Goal: Information Seeking & Learning: Learn about a topic

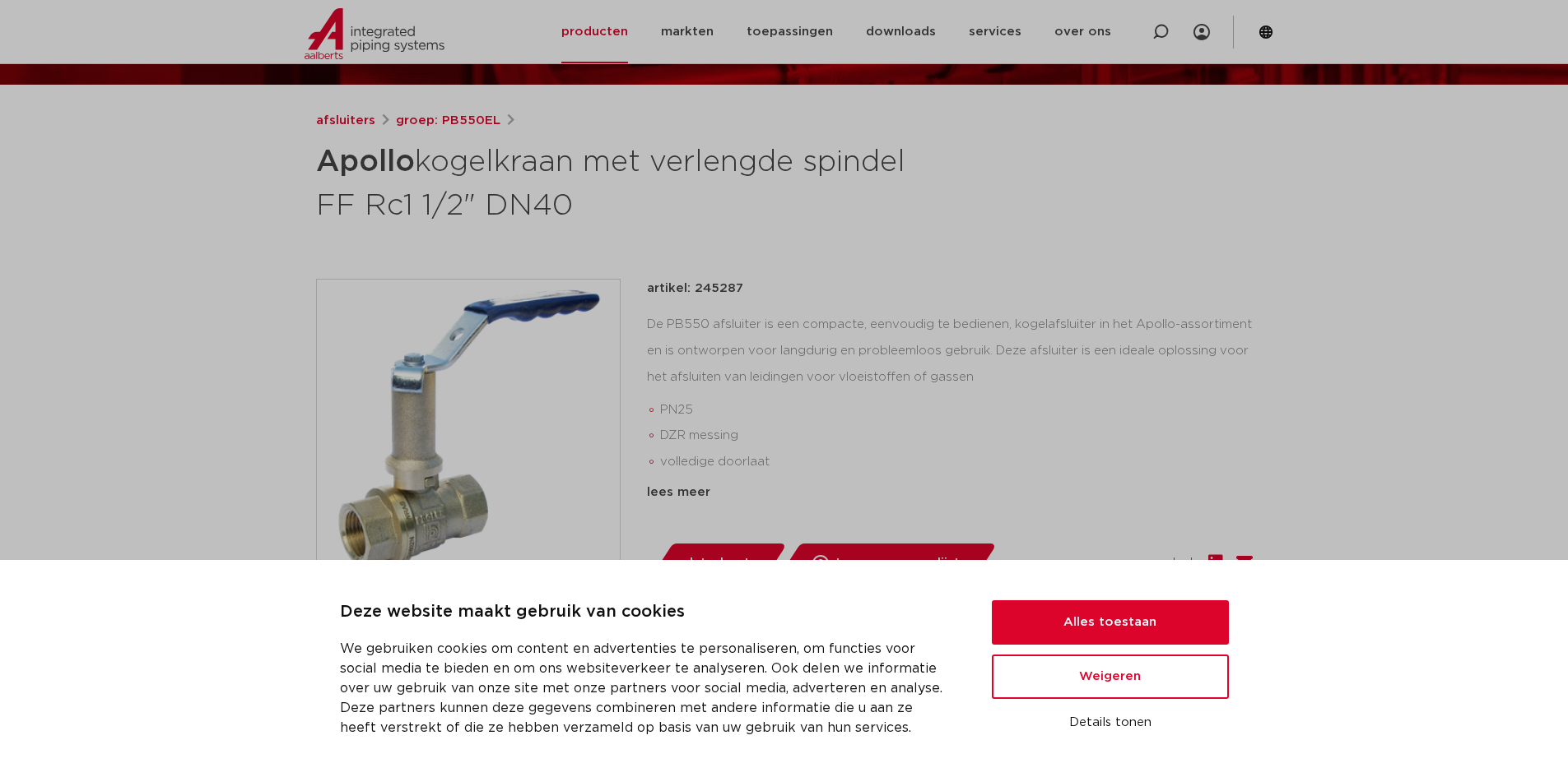
scroll to position [247, 0]
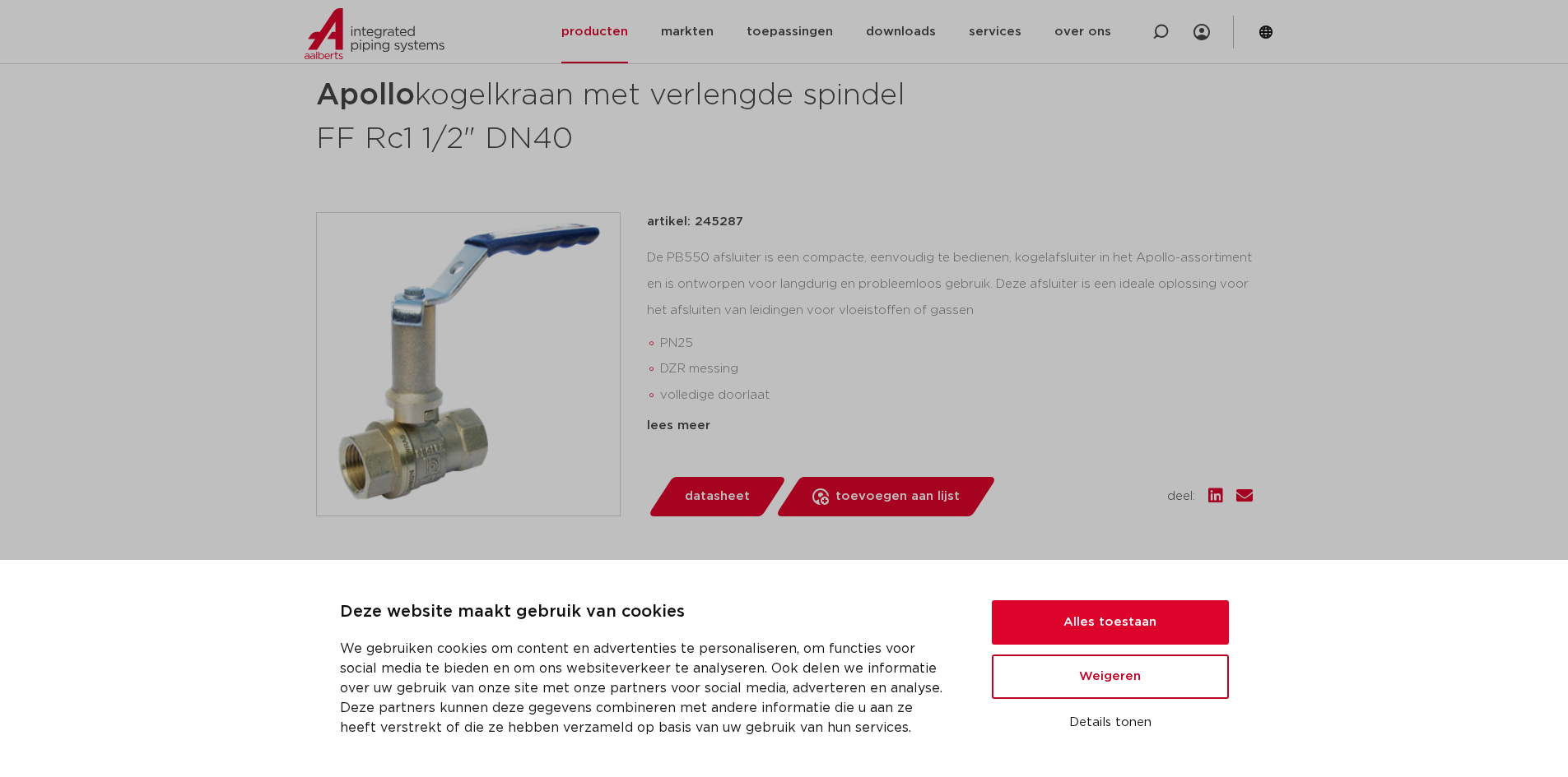
click at [1076, 682] on button "Weigeren" at bounding box center [1109, 677] width 237 height 44
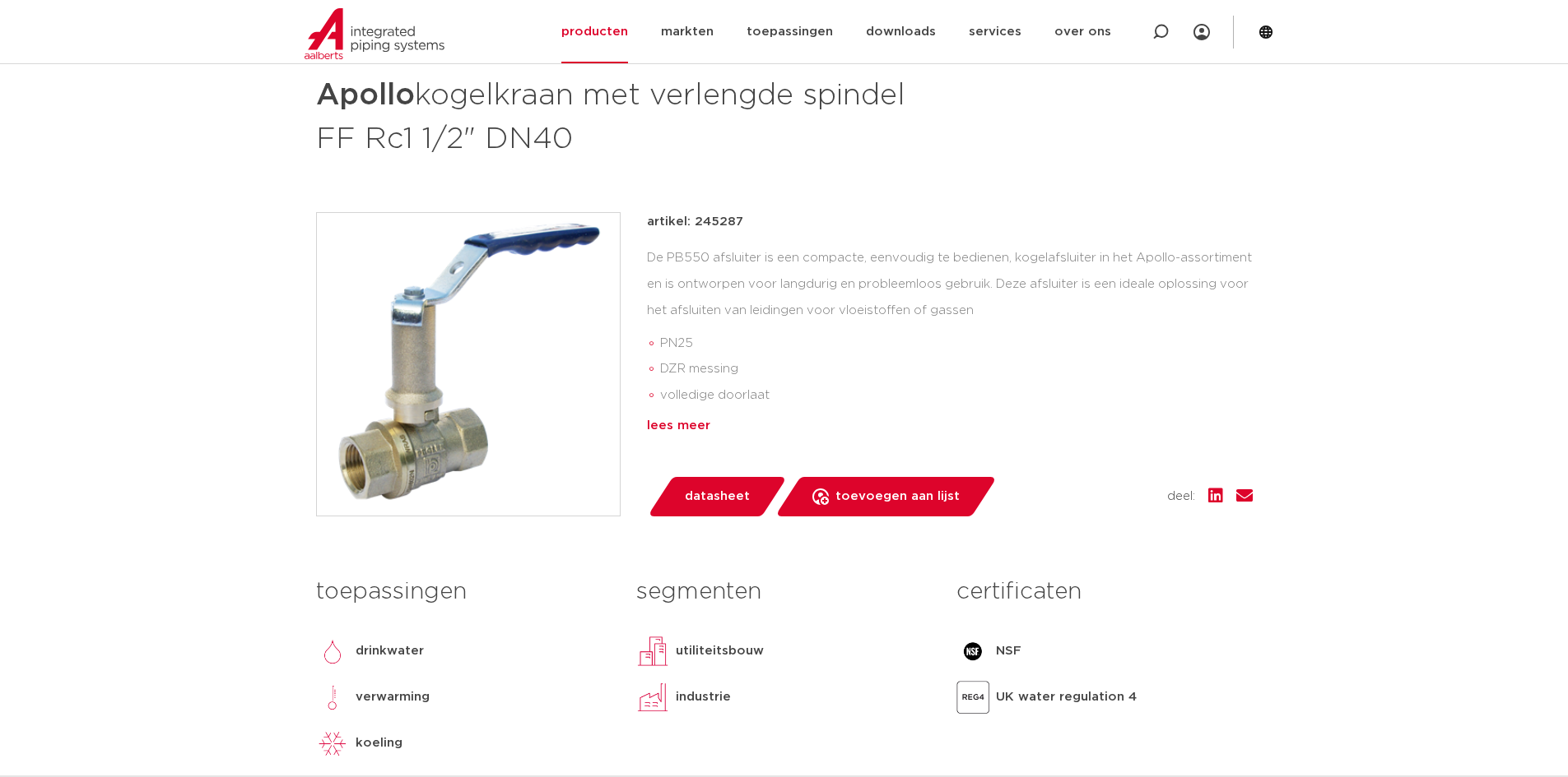
click at [673, 417] on div "lees meer" at bounding box center [950, 427] width 606 height 20
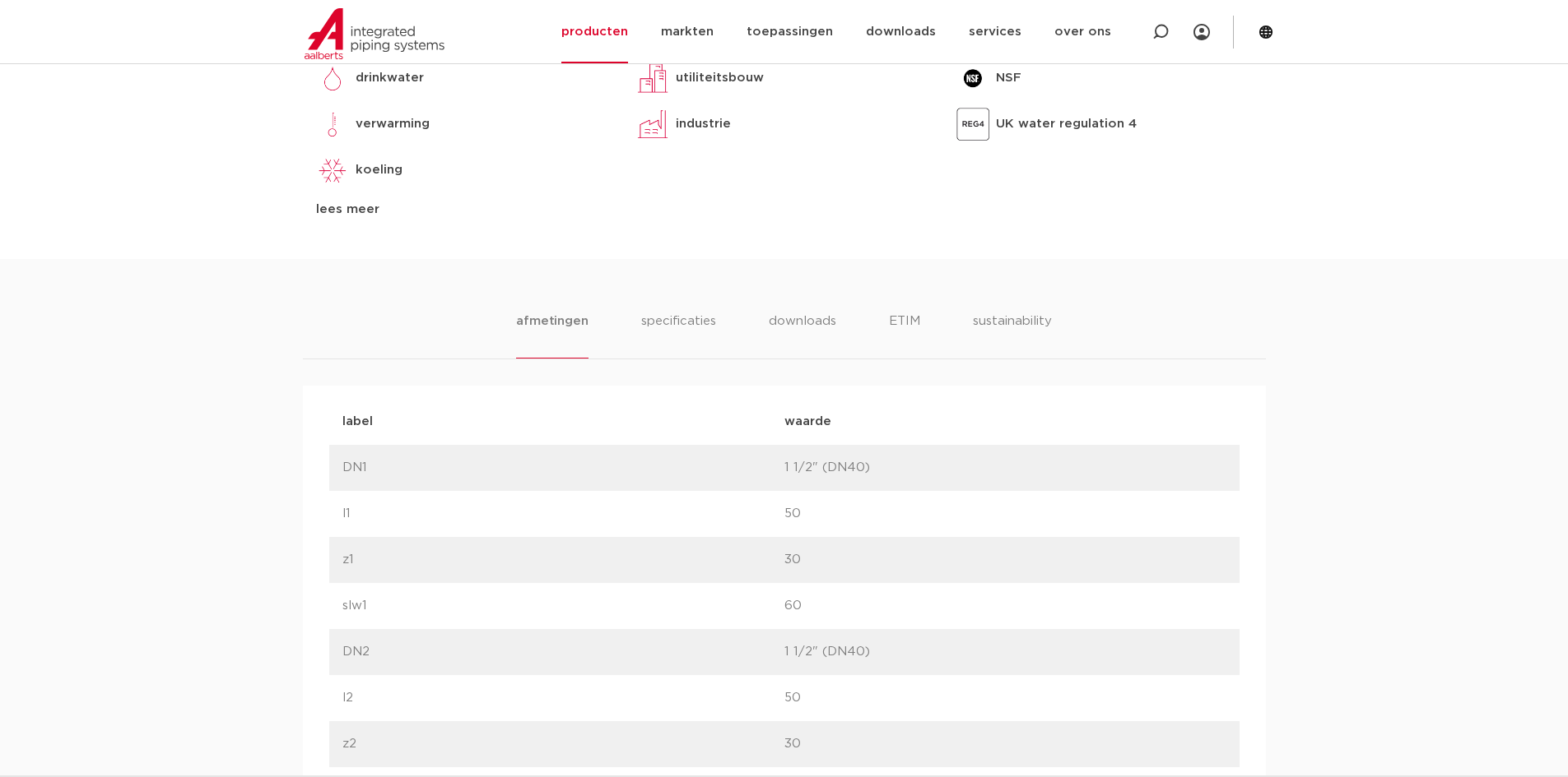
scroll to position [905, 0]
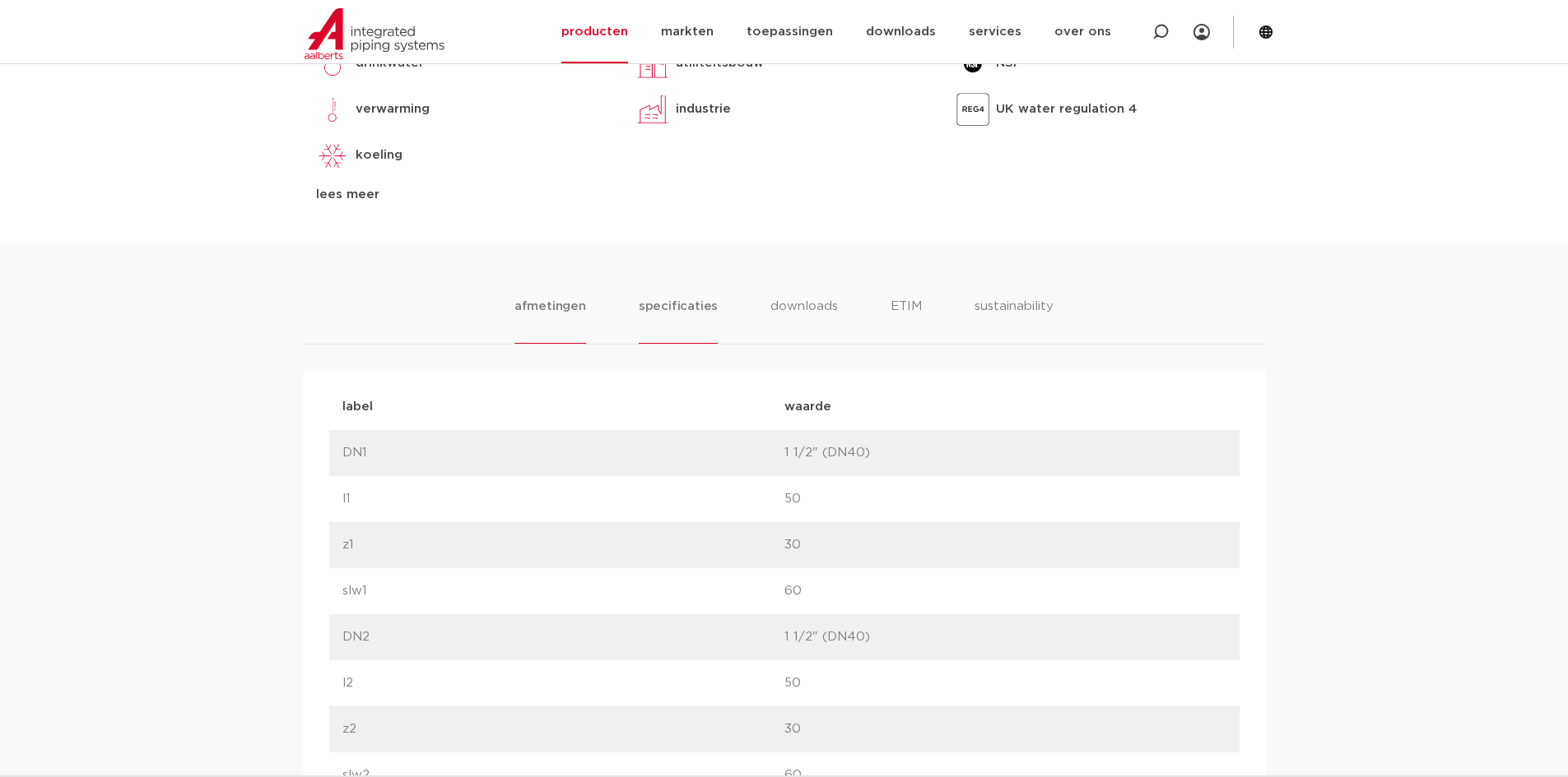
click at [657, 310] on li "specificaties" at bounding box center [678, 320] width 79 height 47
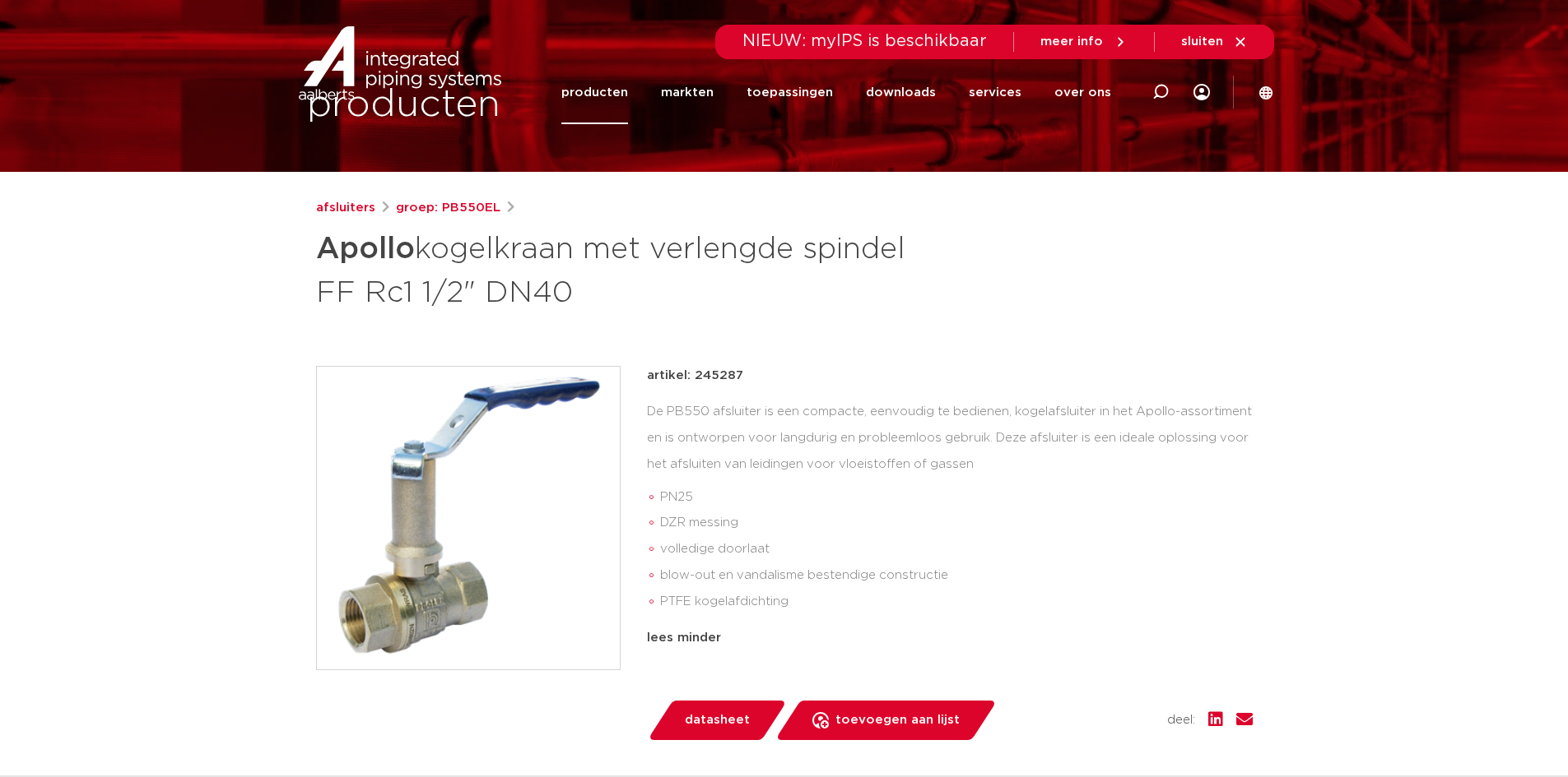
scroll to position [329, 0]
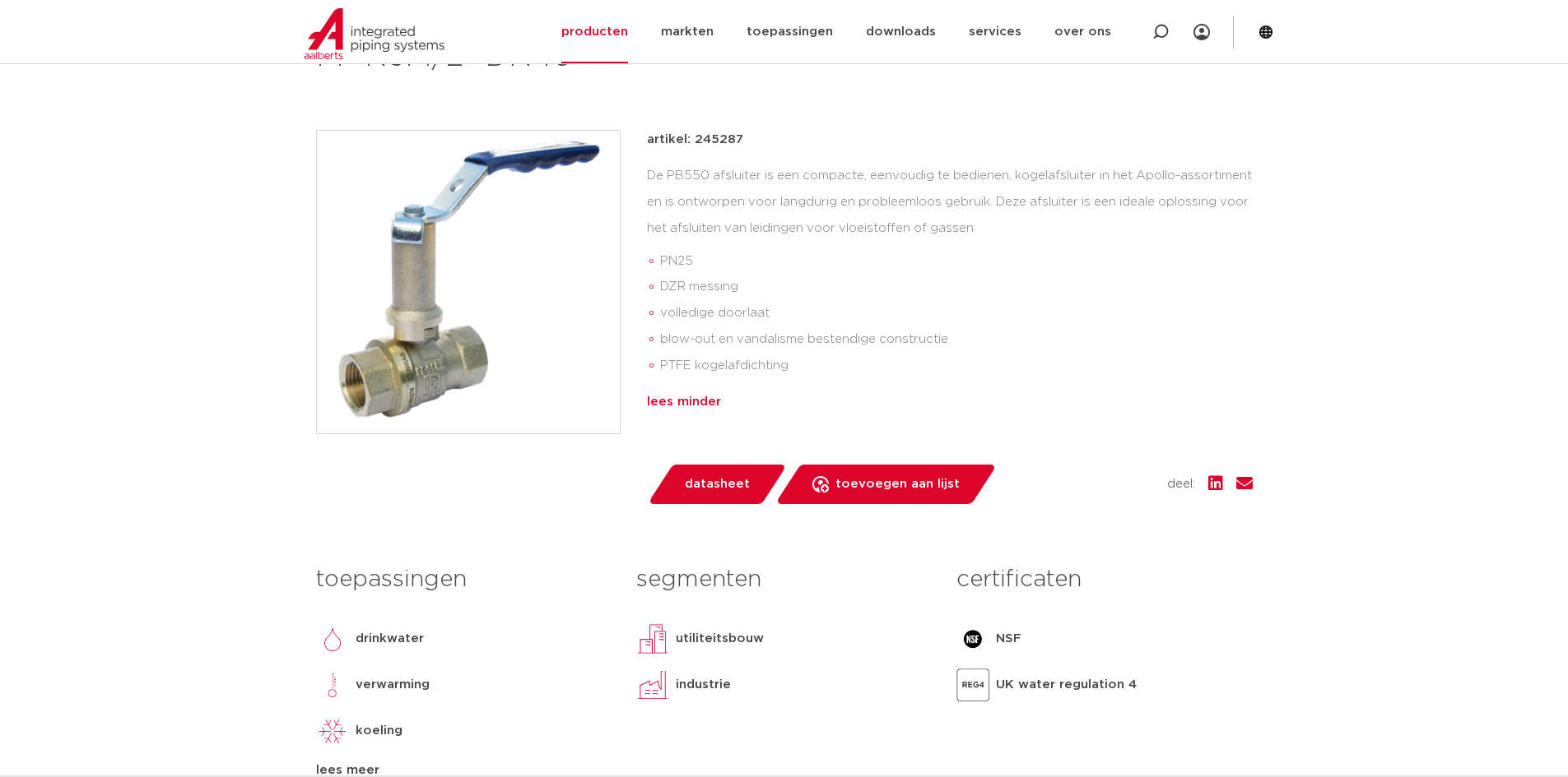
click at [675, 401] on div "lees minder" at bounding box center [950, 402] width 606 height 20
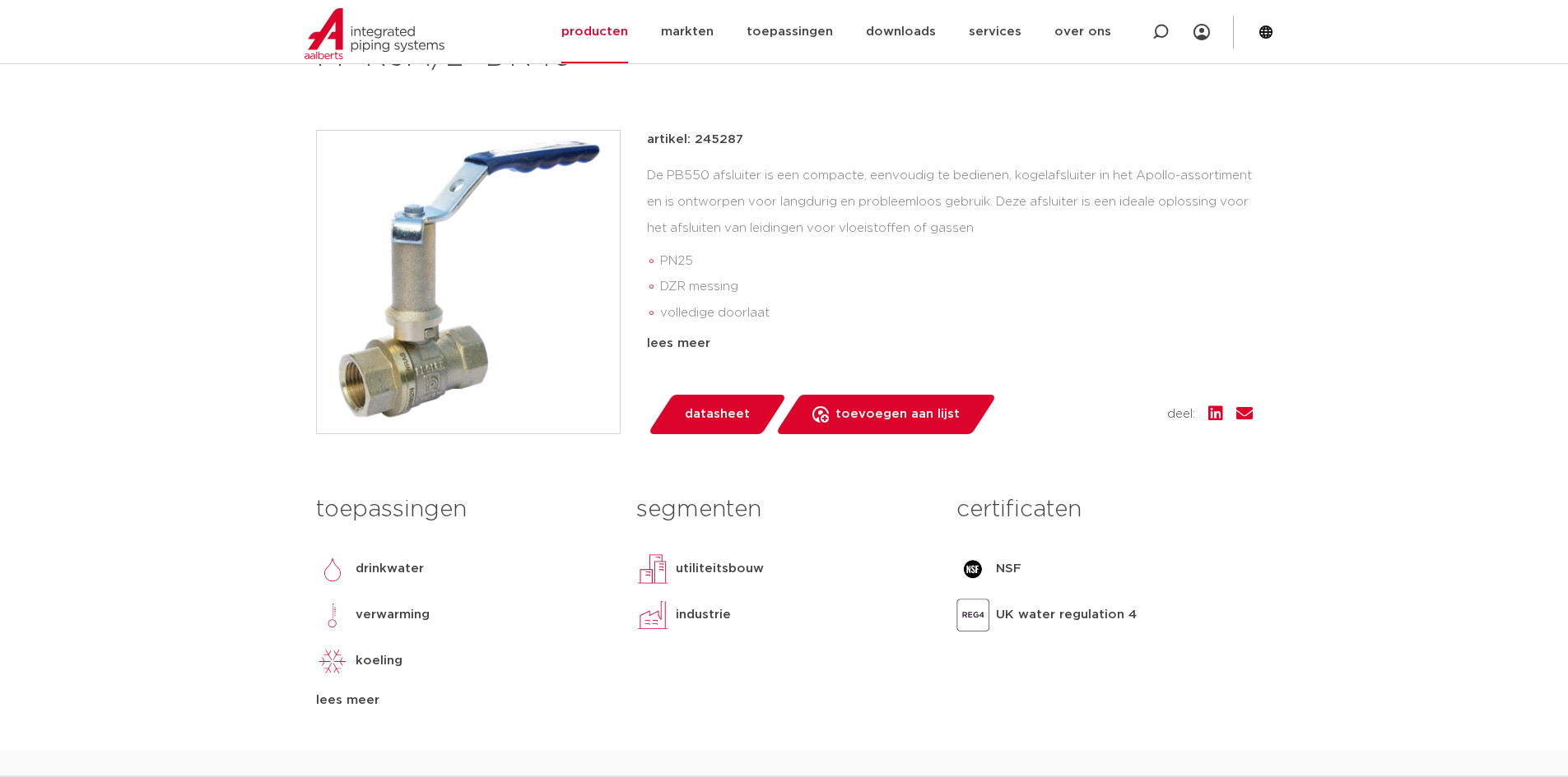
click at [721, 410] on span "datasheet" at bounding box center [717, 414] width 65 height 26
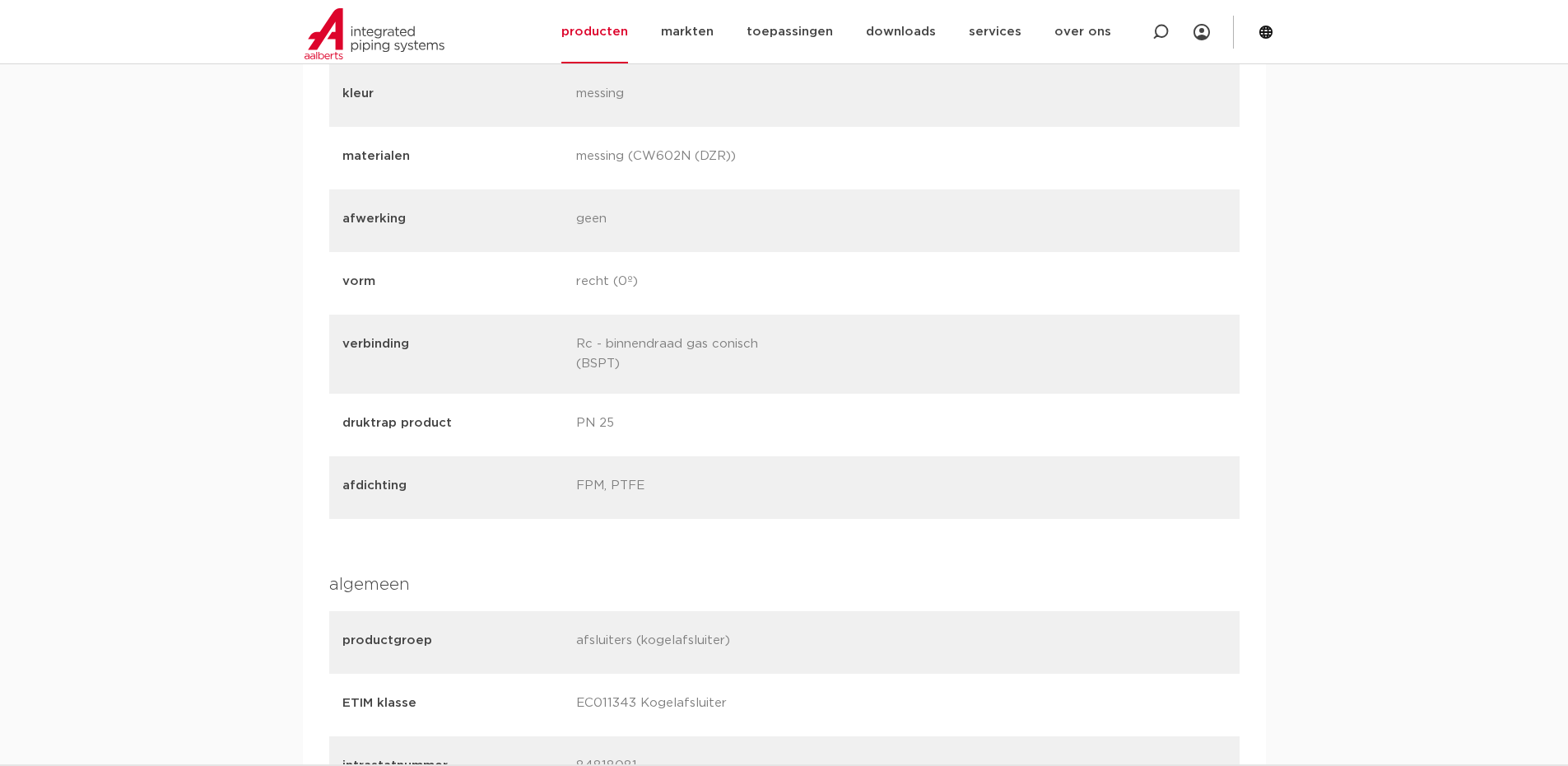
scroll to position [741, 0]
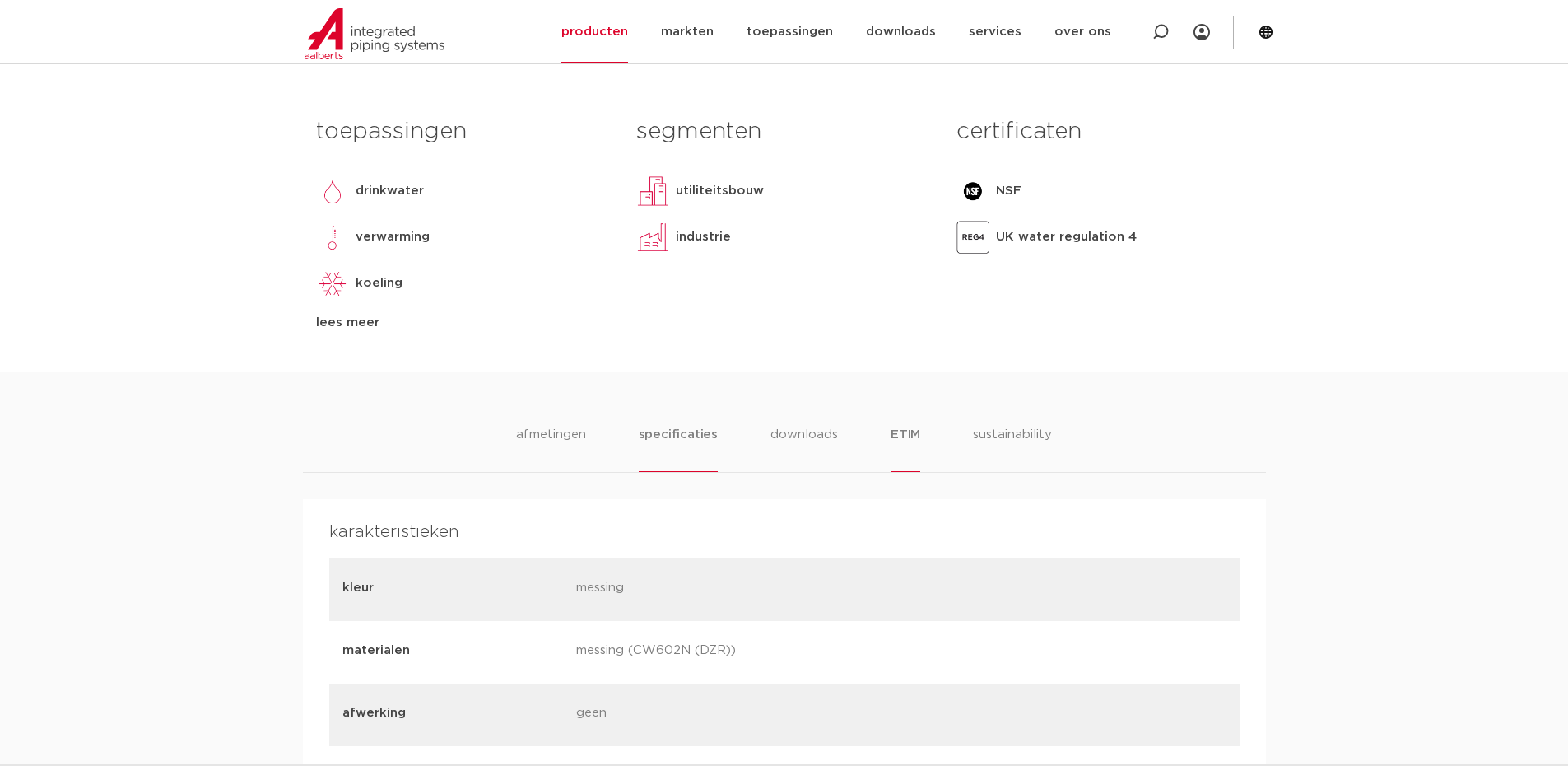
click at [905, 434] on li "ETIM" at bounding box center [904, 448] width 29 height 47
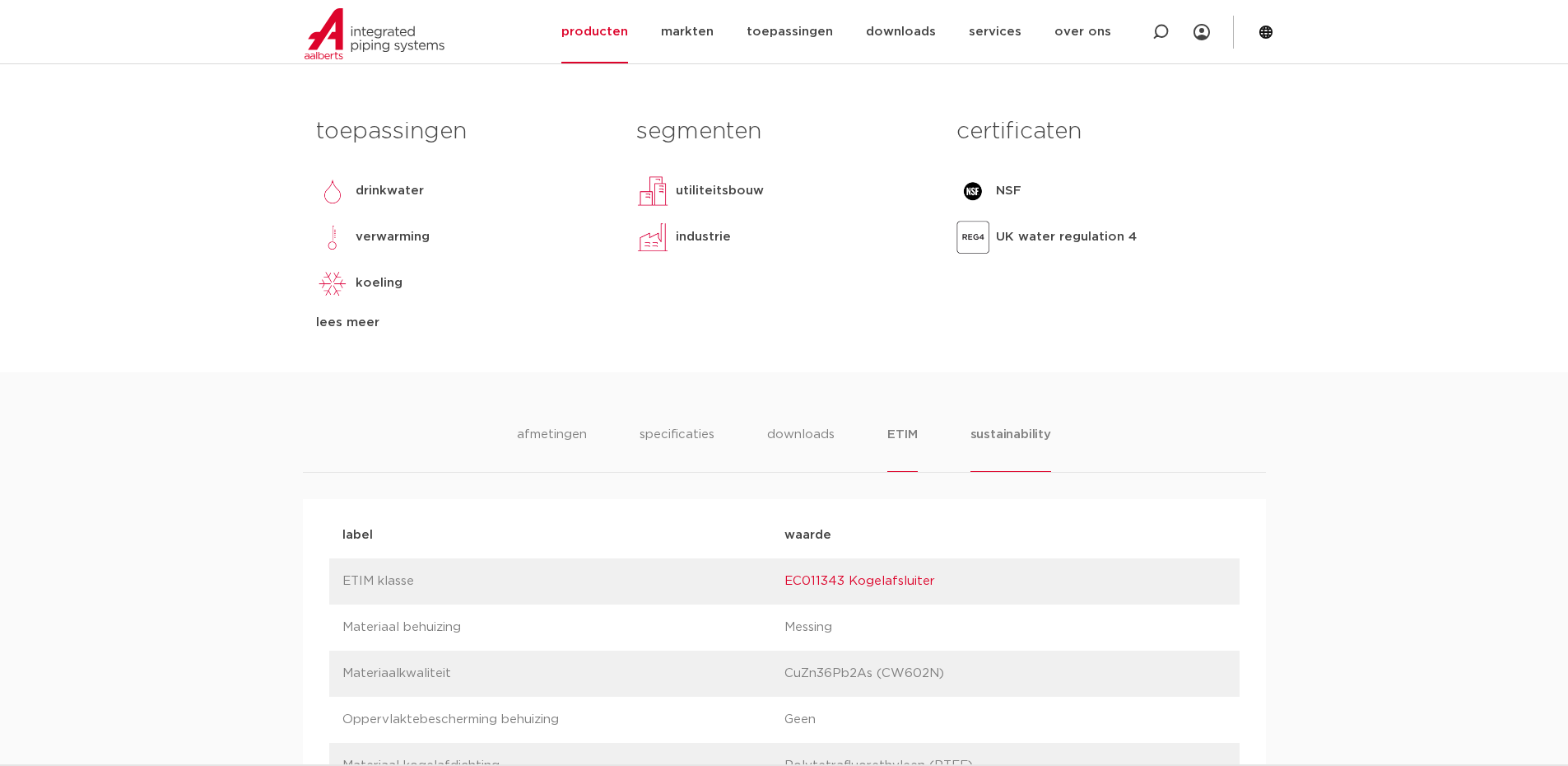
click at [998, 434] on li "sustainability" at bounding box center [1011, 448] width 80 height 47
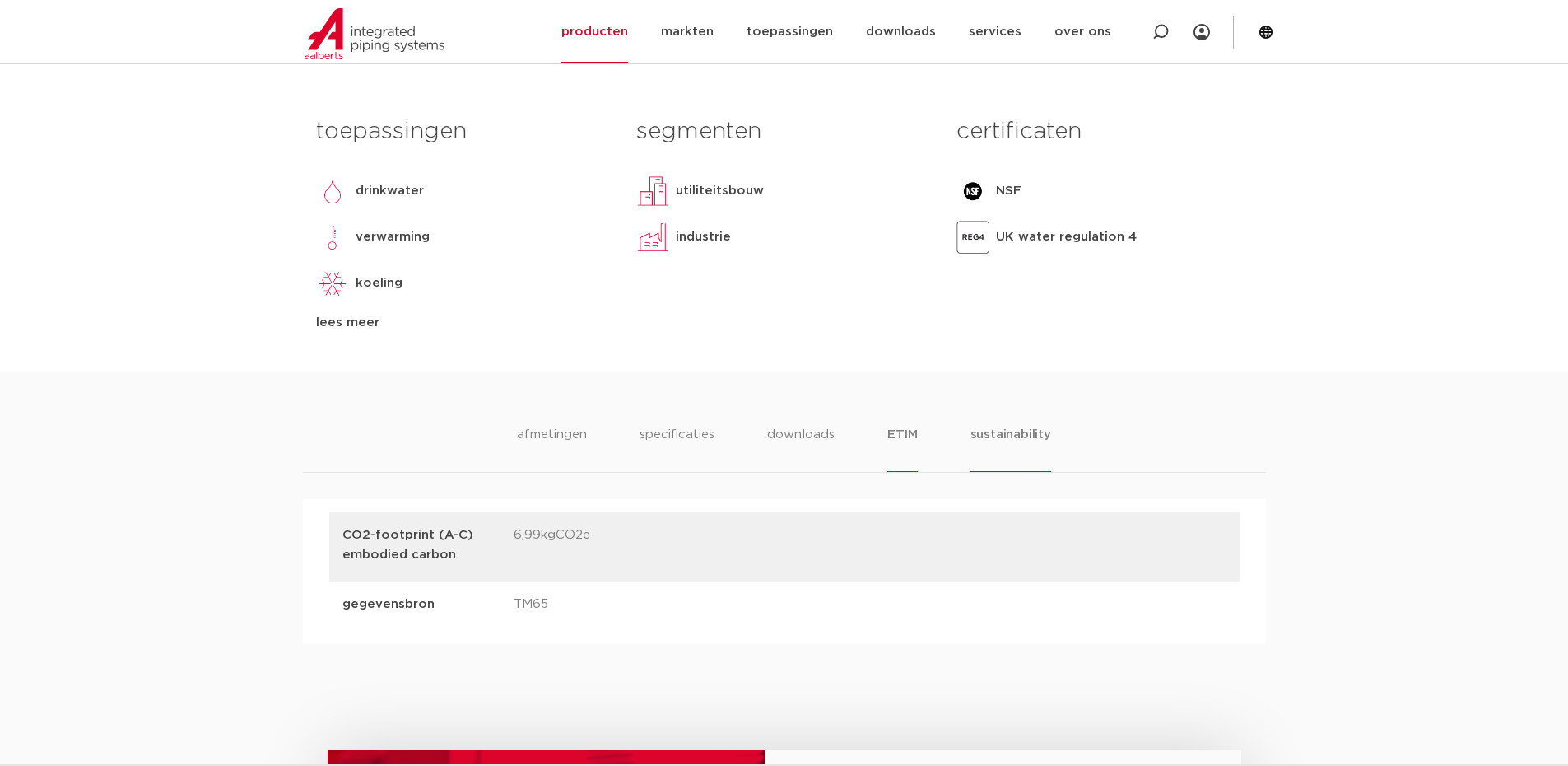
click at [899, 434] on li "ETIM" at bounding box center [901, 448] width 29 height 47
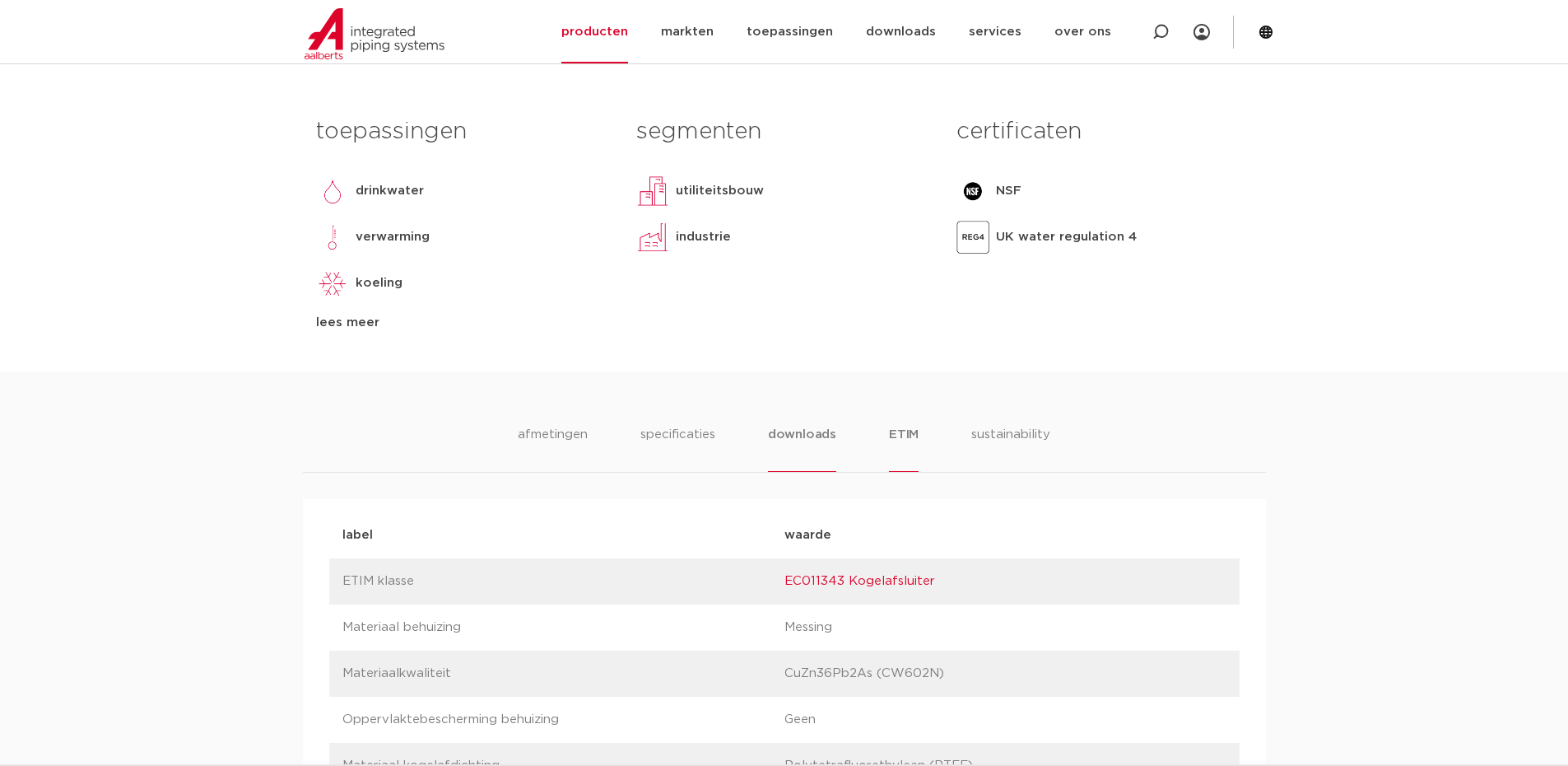
click at [798, 432] on li "downloads" at bounding box center [802, 448] width 69 height 47
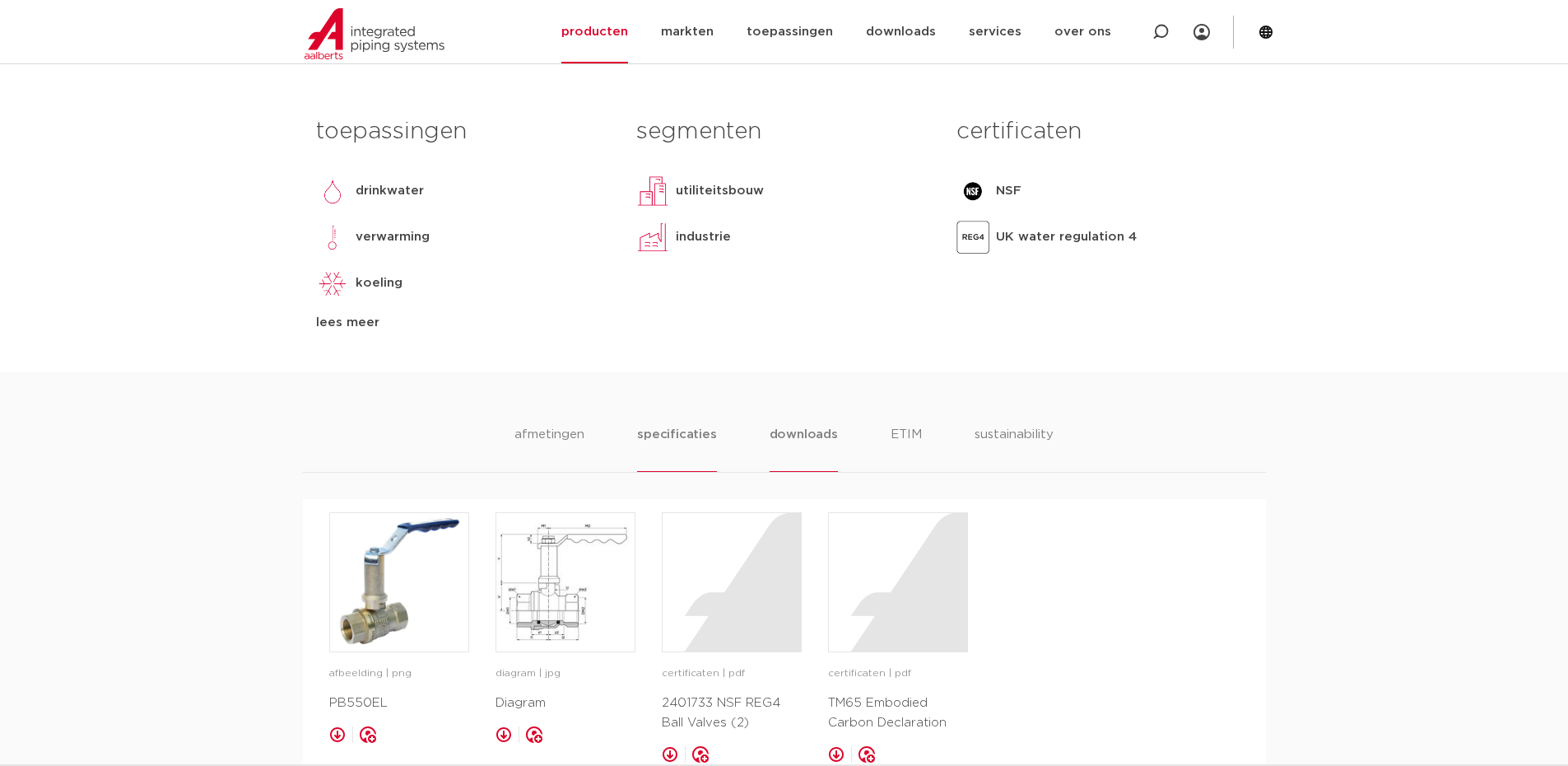
click at [674, 430] on li "specificaties" at bounding box center [676, 448] width 79 height 47
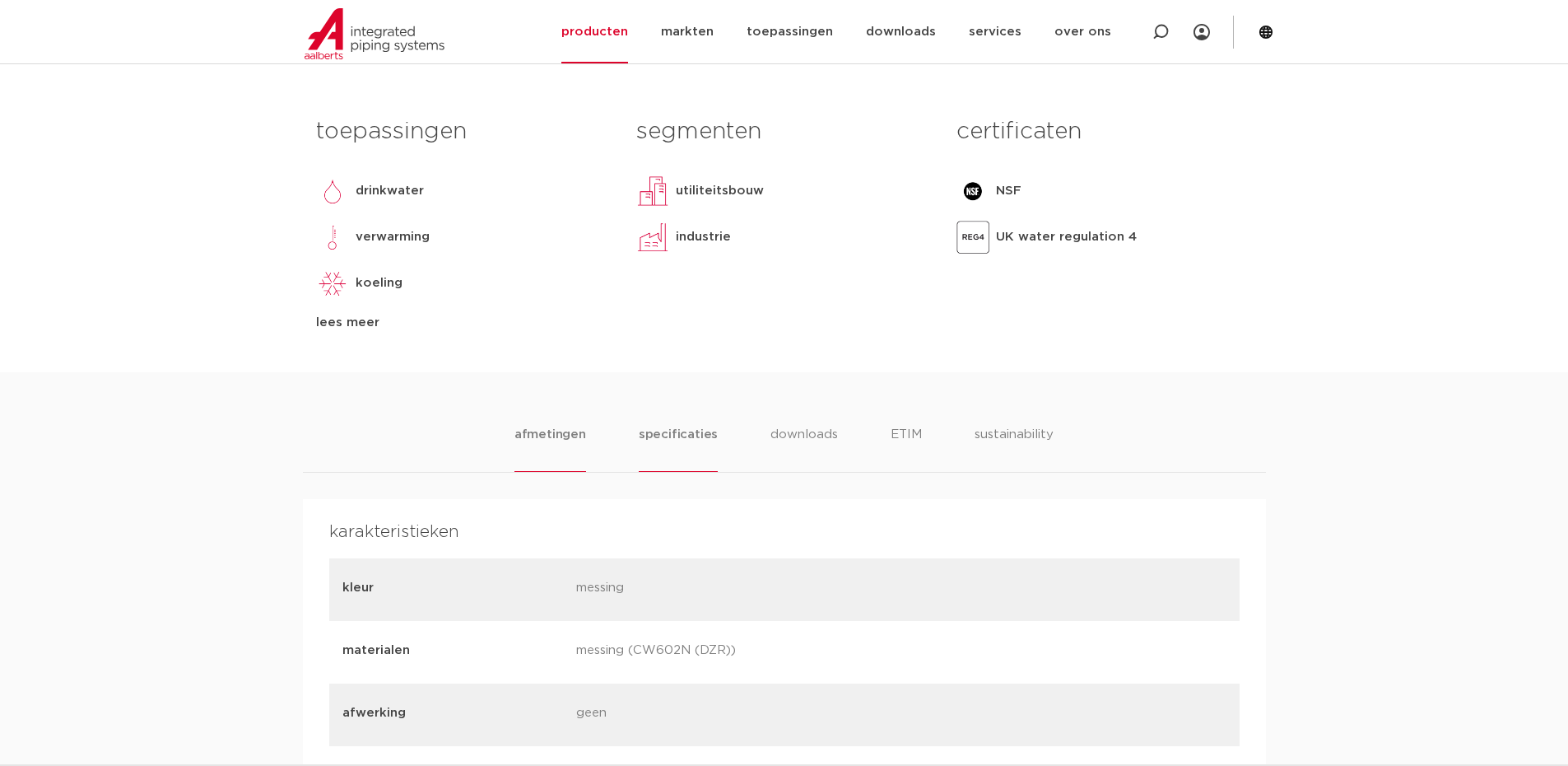
click at [551, 427] on li "afmetingen" at bounding box center [551, 448] width 72 height 47
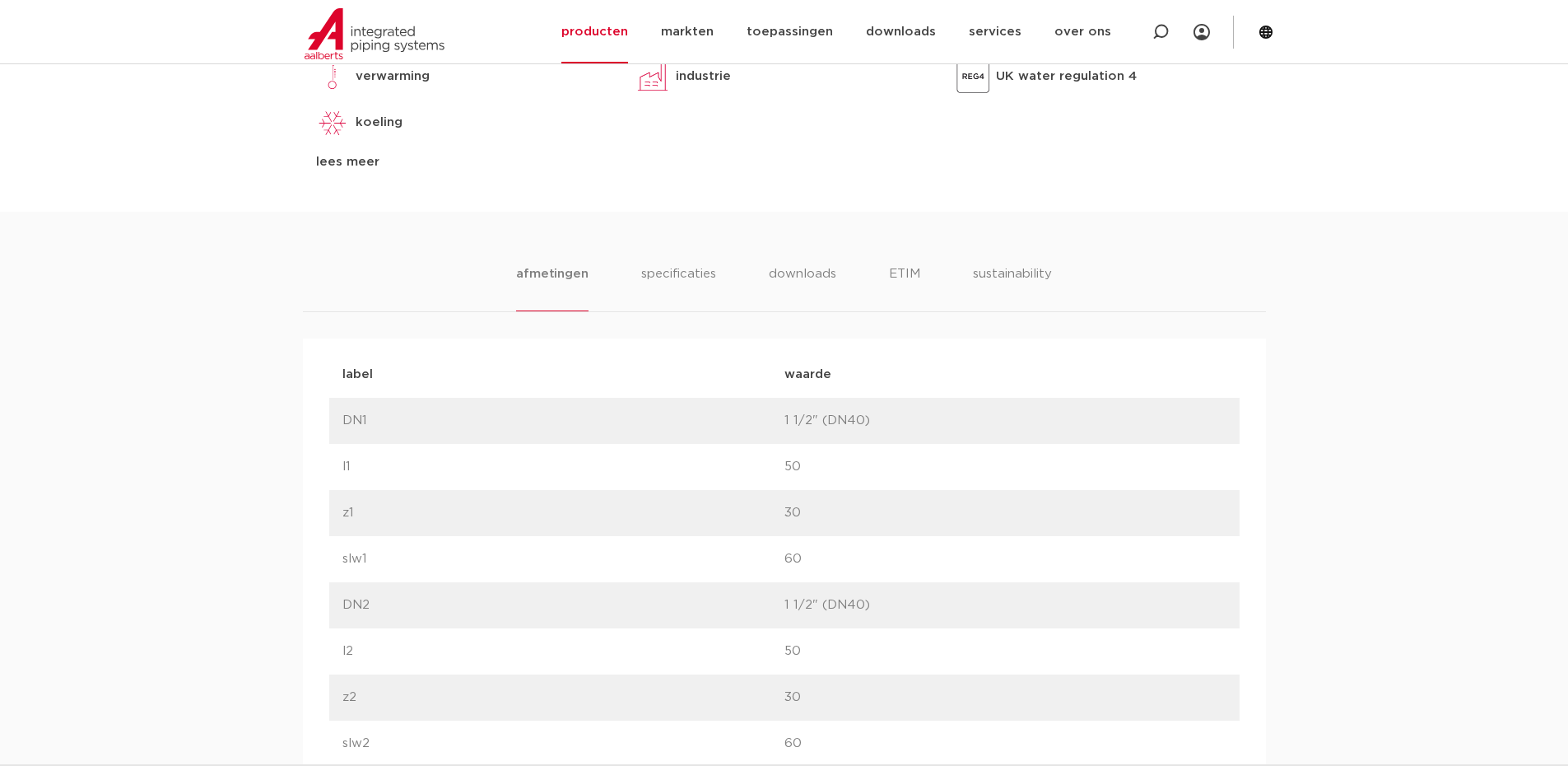
scroll to position [824, 0]
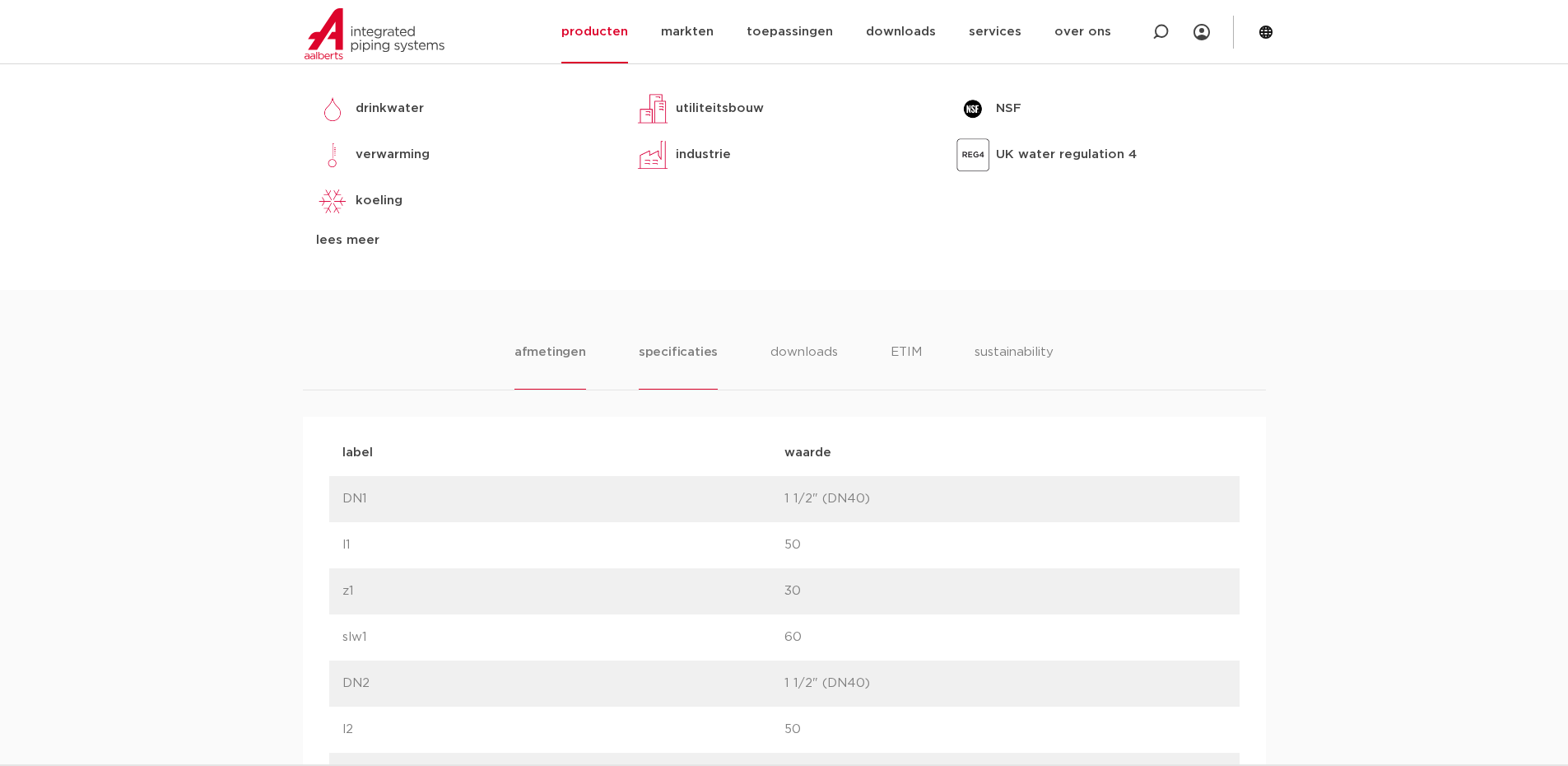
click at [676, 348] on li "specificaties" at bounding box center [678, 366] width 79 height 47
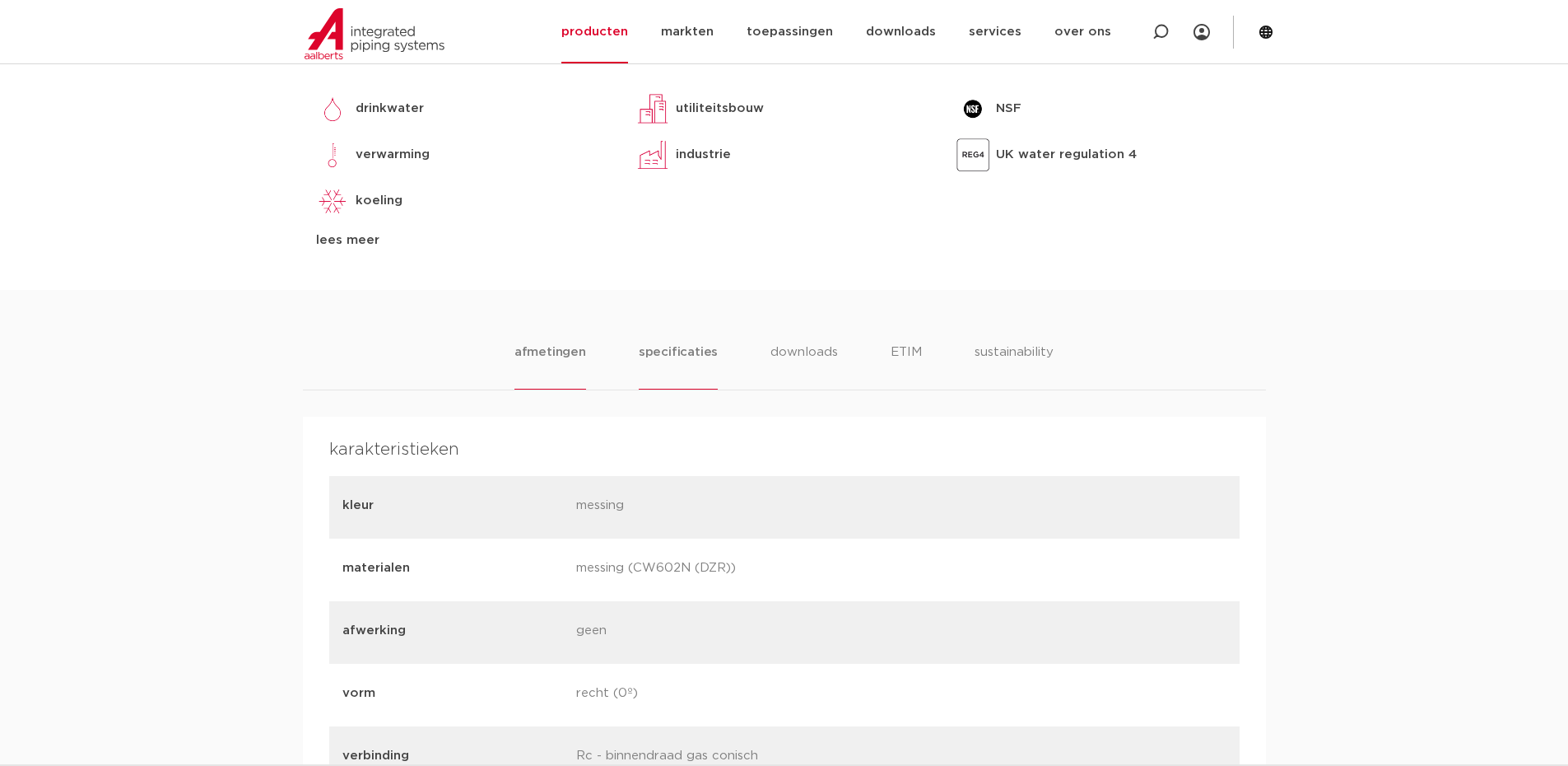
click at [530, 348] on li "afmetingen" at bounding box center [551, 366] width 72 height 47
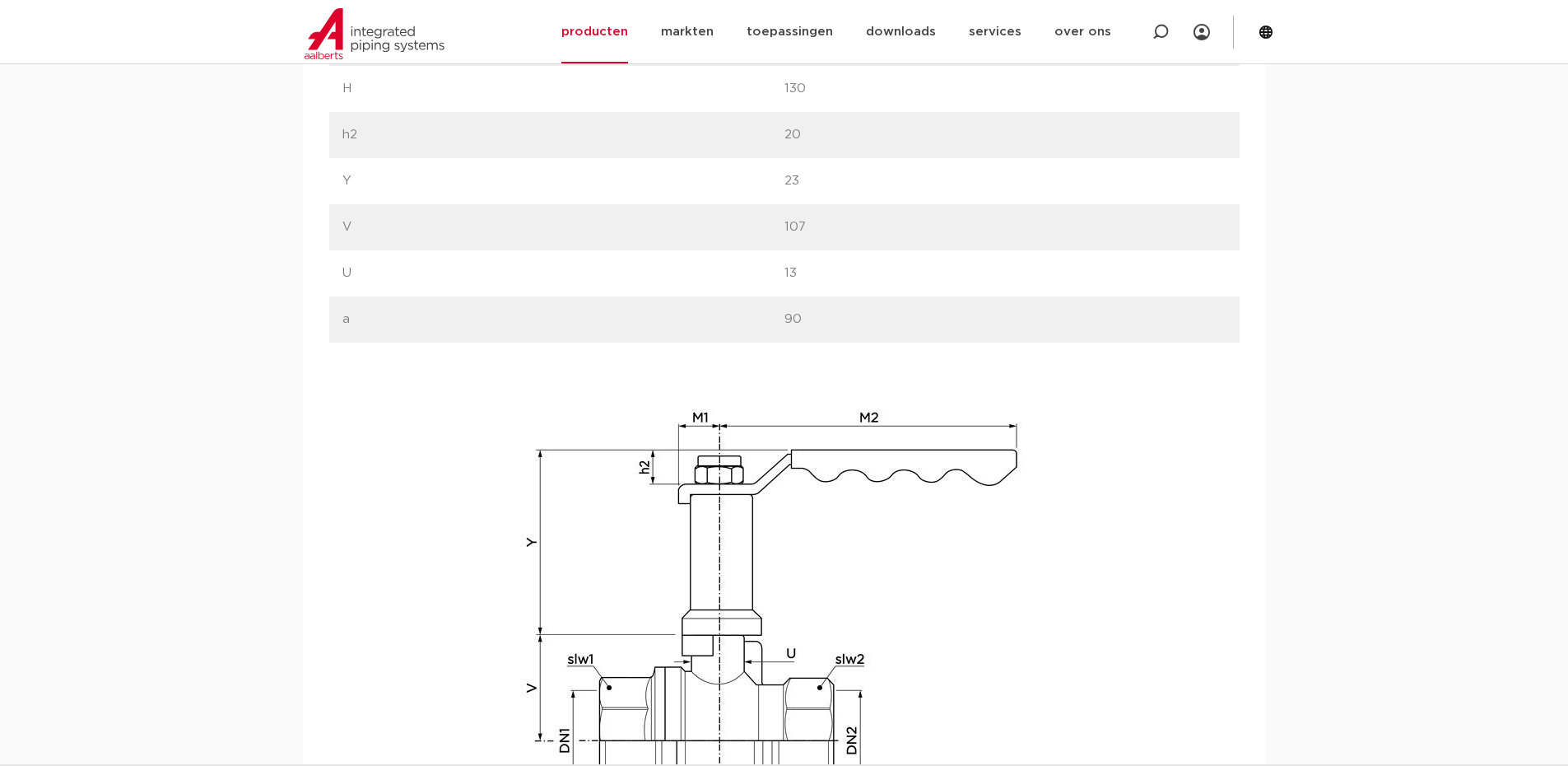
scroll to position [1833, 0]
